Goal: Find specific page/section: Find specific page/section

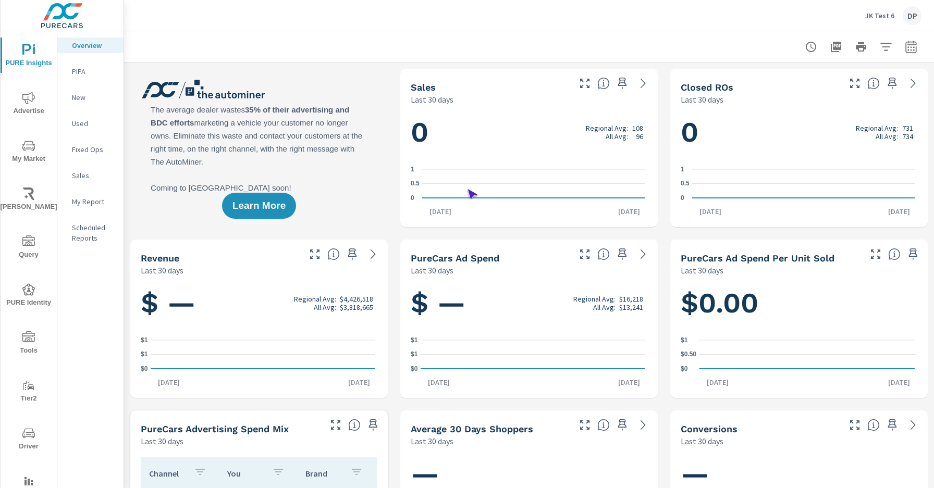
scroll to position [1, 0]
click at [27, 440] on span "Driver" at bounding box center [29, 440] width 50 height 26
